Goal: Information Seeking & Learning: Learn about a topic

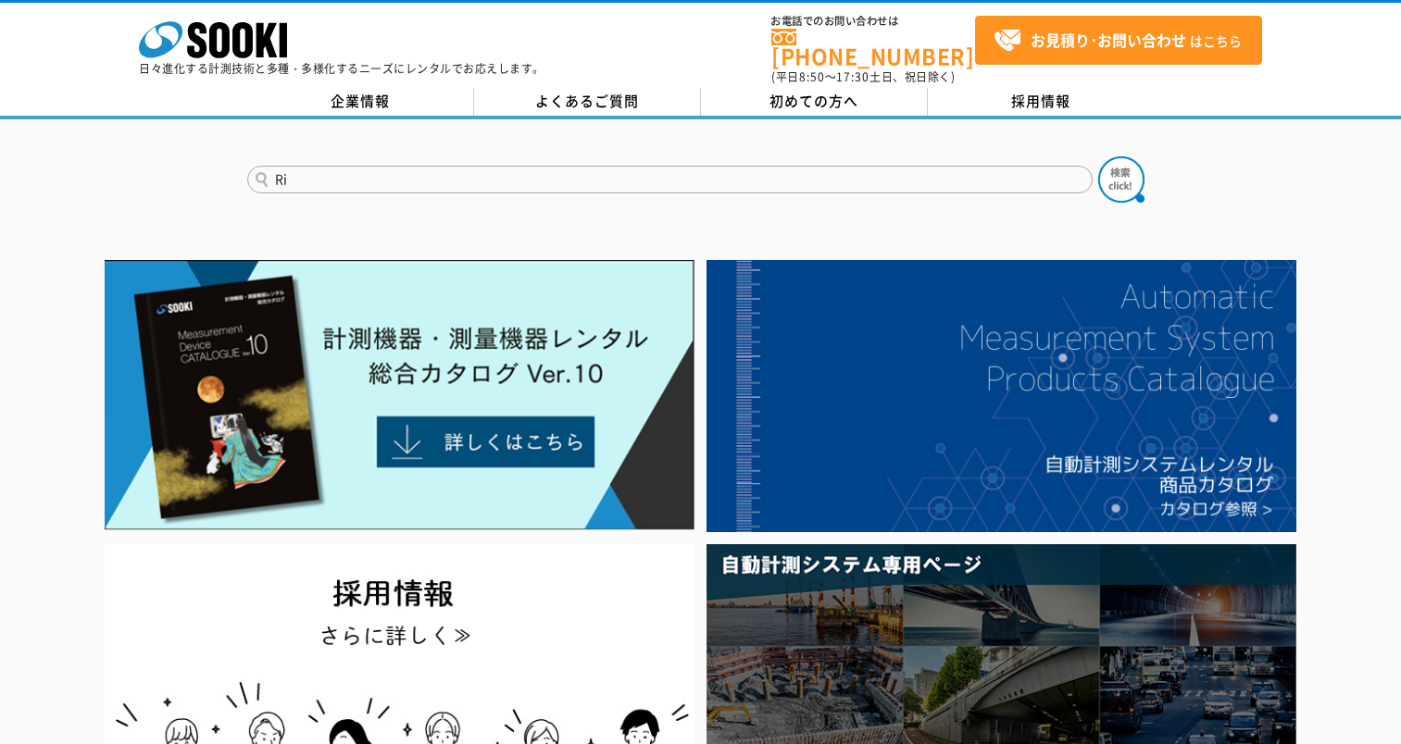
type input "Ri"
click at [1098, 156] on button at bounding box center [1121, 179] width 46 height 46
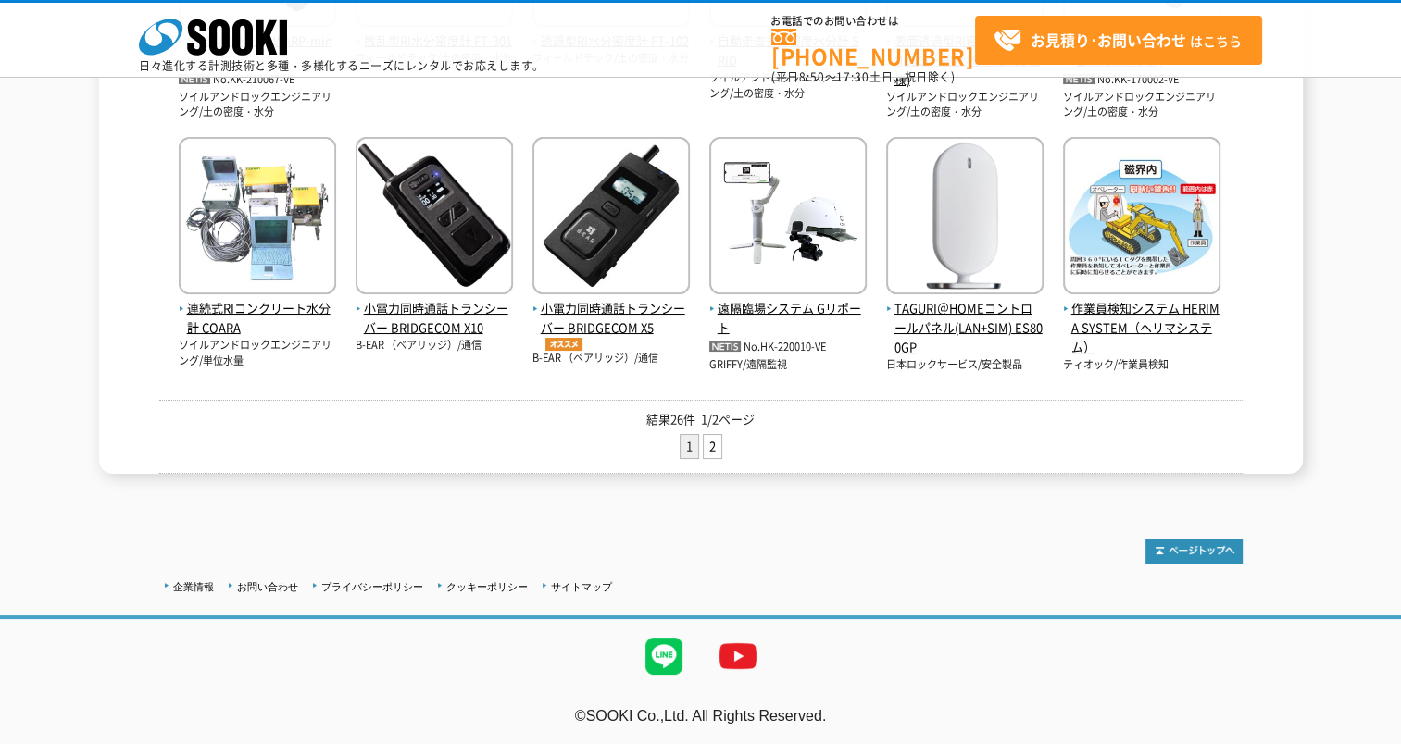
scroll to position [833, 0]
click at [711, 439] on link "2" at bounding box center [713, 446] width 18 height 23
